Goal: Information Seeking & Learning: Learn about a topic

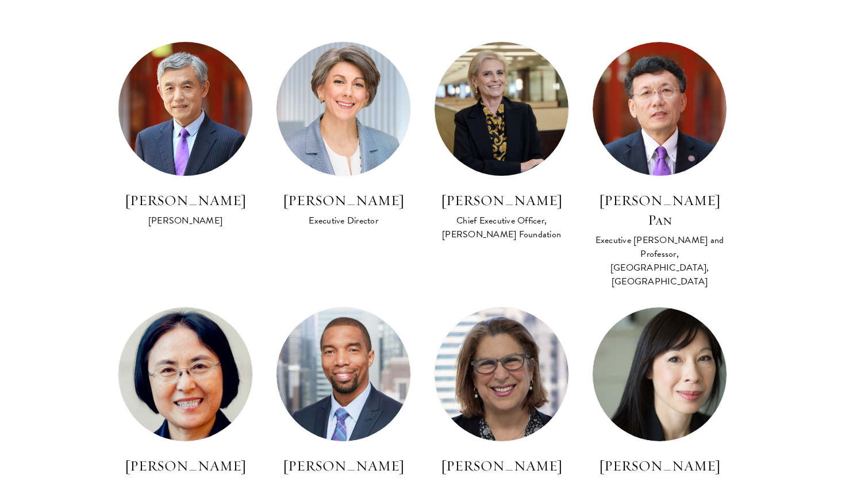
scroll to position [696, 0]
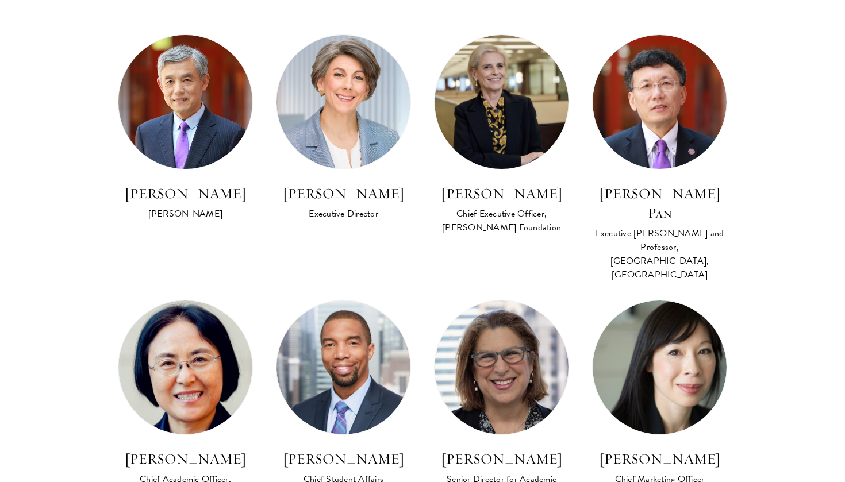
click at [158, 190] on h3 "Lan Xue" at bounding box center [185, 194] width 135 height 20
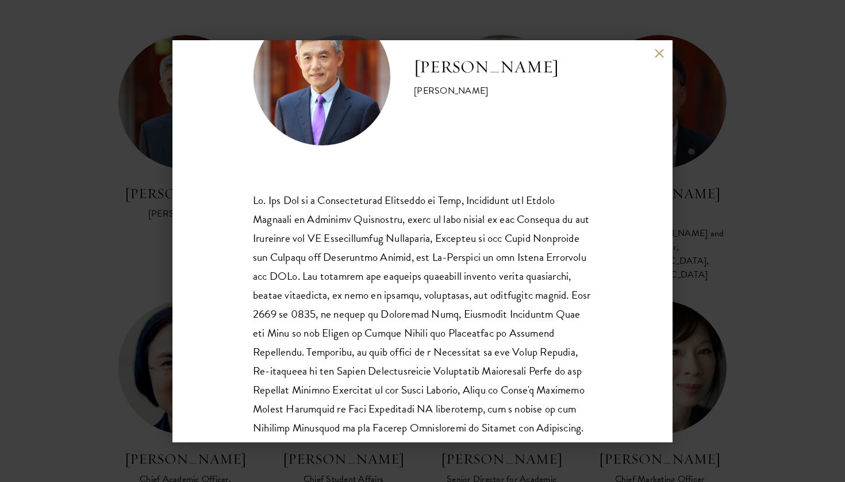
scroll to position [75, 0]
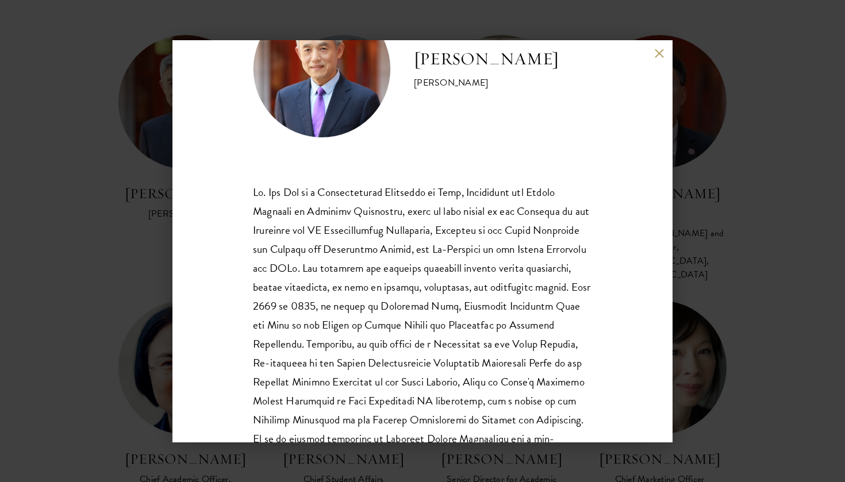
click at [657, 51] on button at bounding box center [659, 54] width 10 height 10
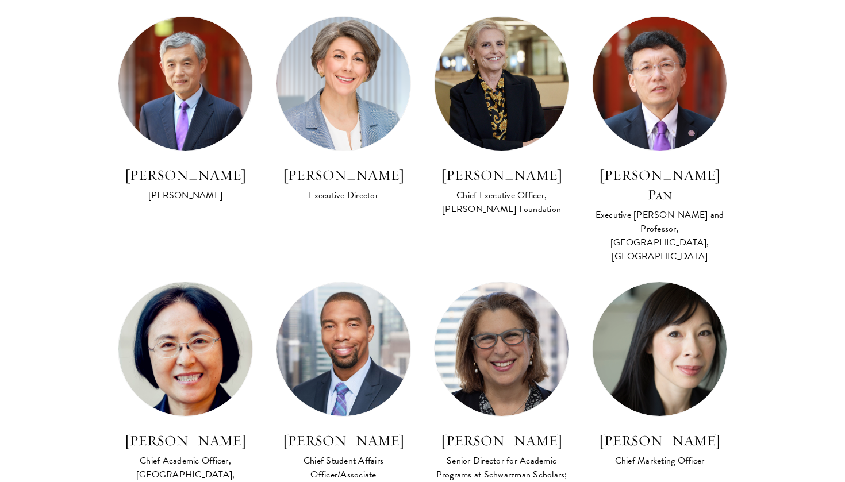
scroll to position [716, 0]
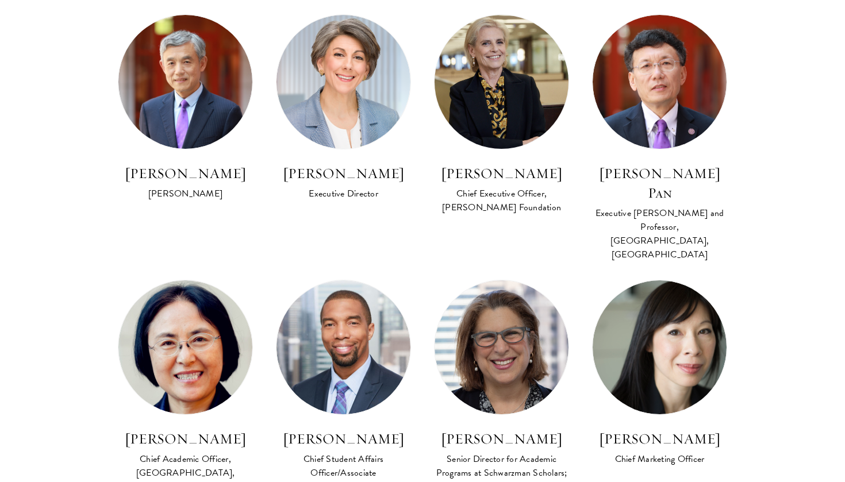
click at [534, 173] on h3 "Amy Stursberg" at bounding box center [501, 174] width 135 height 20
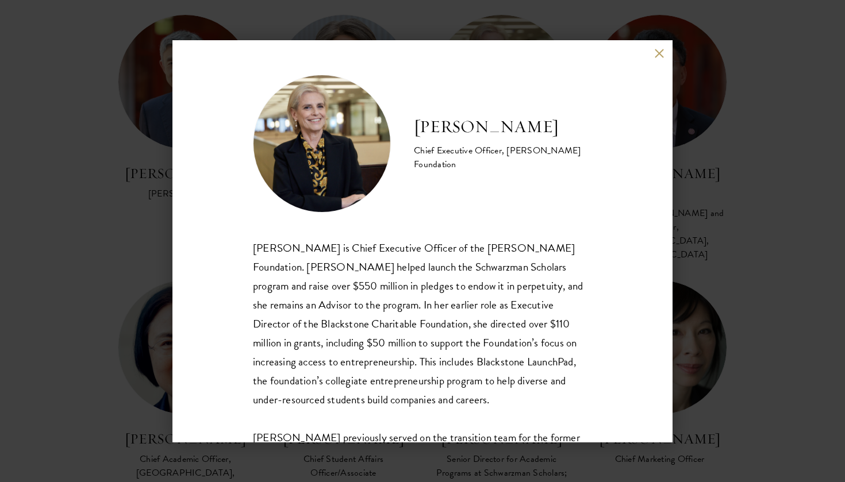
click at [655, 56] on button at bounding box center [659, 54] width 10 height 10
